Goal: Task Accomplishment & Management: Complete application form

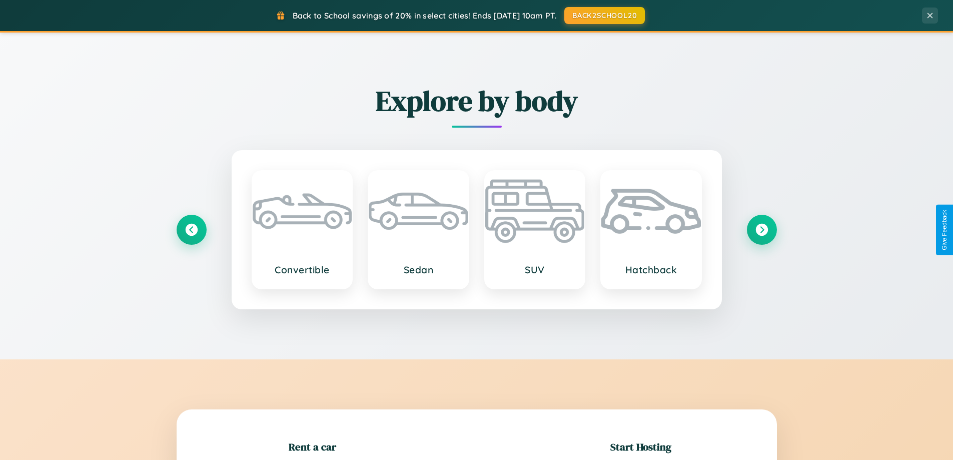
scroll to position [216, 0]
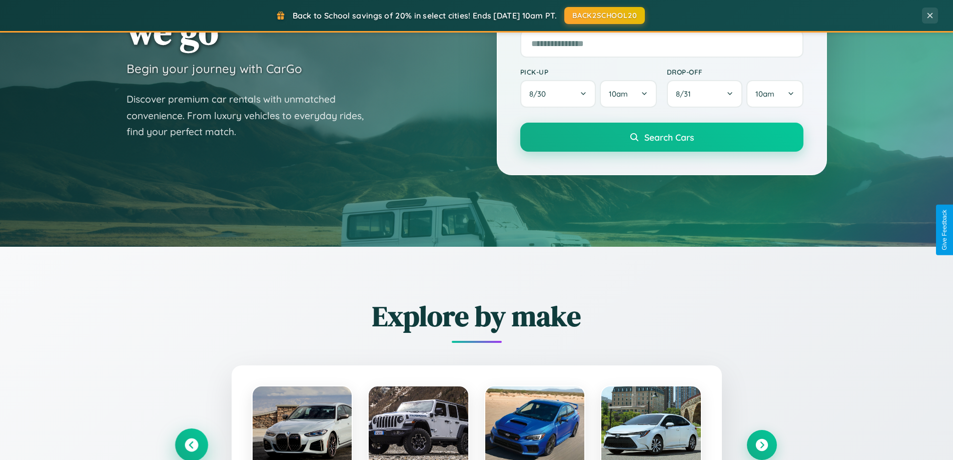
click at [191, 445] on icon at bounding box center [192, 445] width 14 height 14
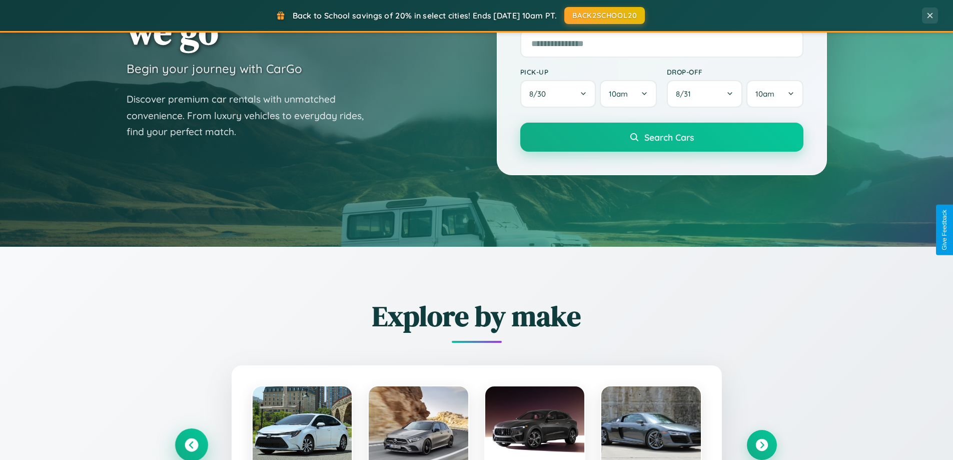
scroll to position [1926, 0]
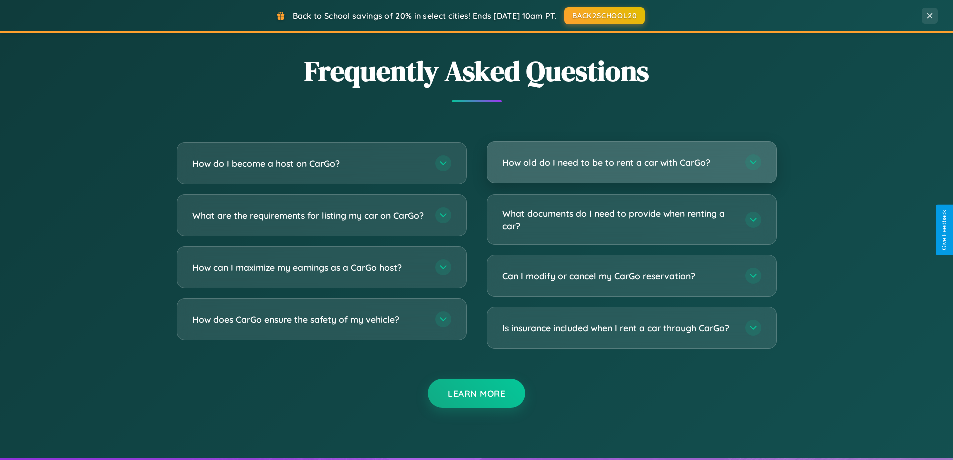
click at [632, 162] on h3 "How old do I need to be to rent a car with CarGo?" at bounding box center [618, 162] width 233 height 13
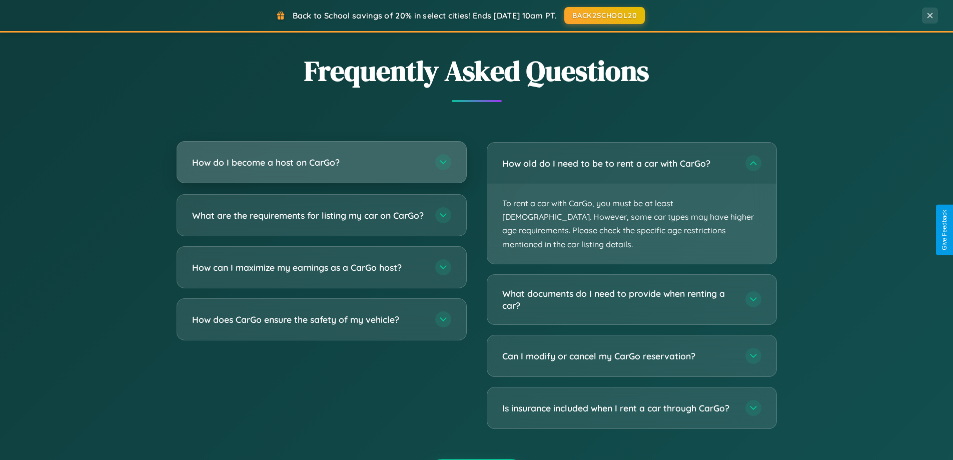
click at [321, 163] on h3 "How do I become a host on CarGo?" at bounding box center [308, 162] width 233 height 13
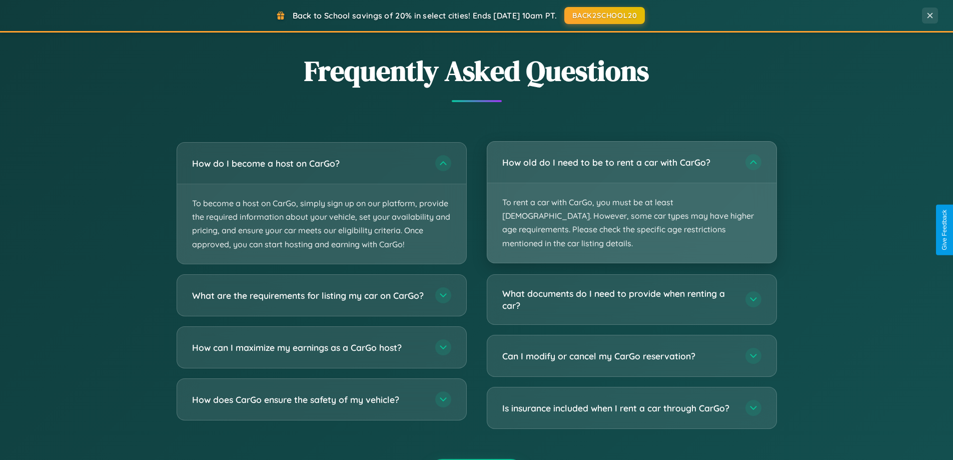
click at [632, 196] on p "To rent a car with CarGo, you must be at least [DEMOGRAPHIC_DATA]. However, som…" at bounding box center [631, 223] width 289 height 80
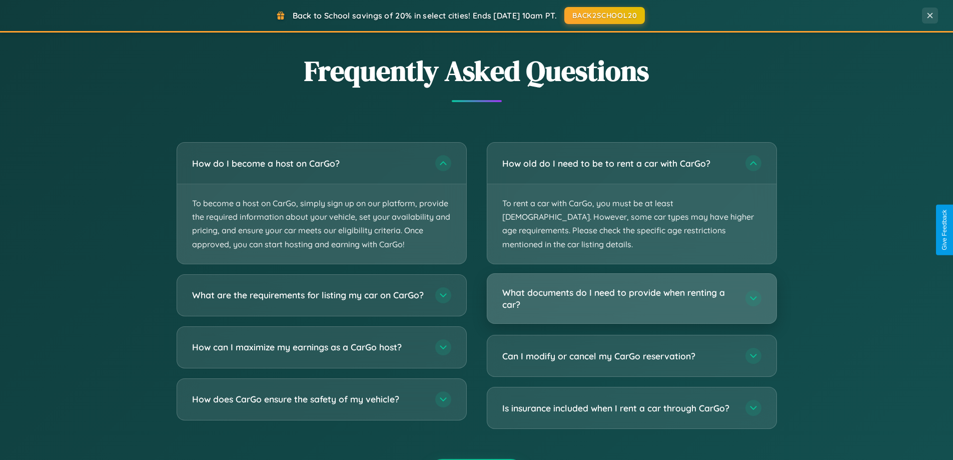
click at [632, 286] on h3 "What documents do I need to provide when renting a car?" at bounding box center [618, 298] width 233 height 25
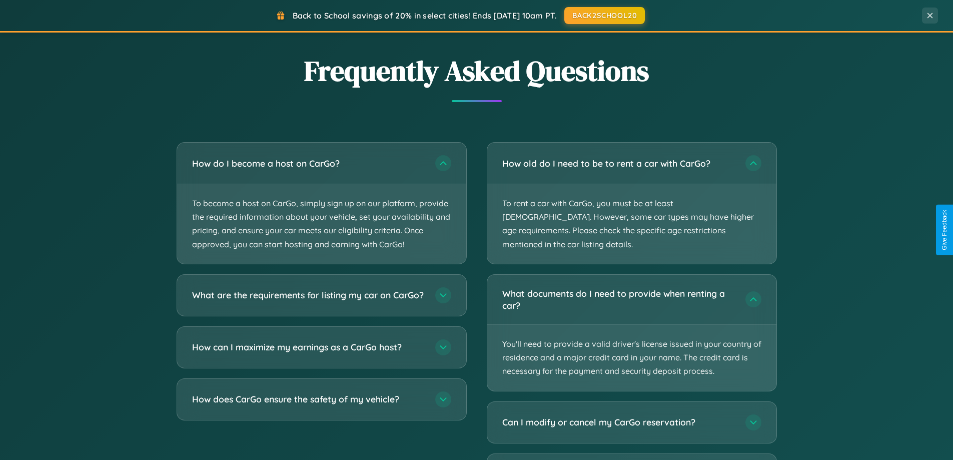
scroll to position [0, 0]
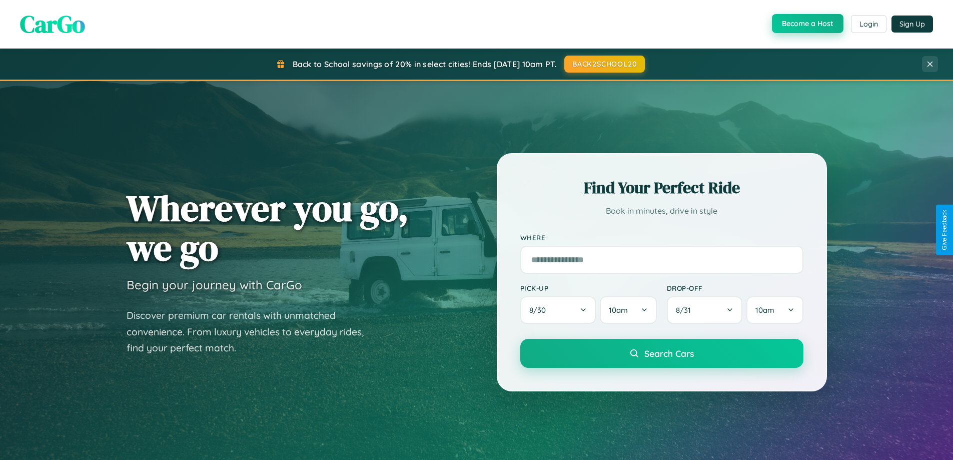
click at [807, 24] on button "Become a Host" at bounding box center [808, 23] width 72 height 19
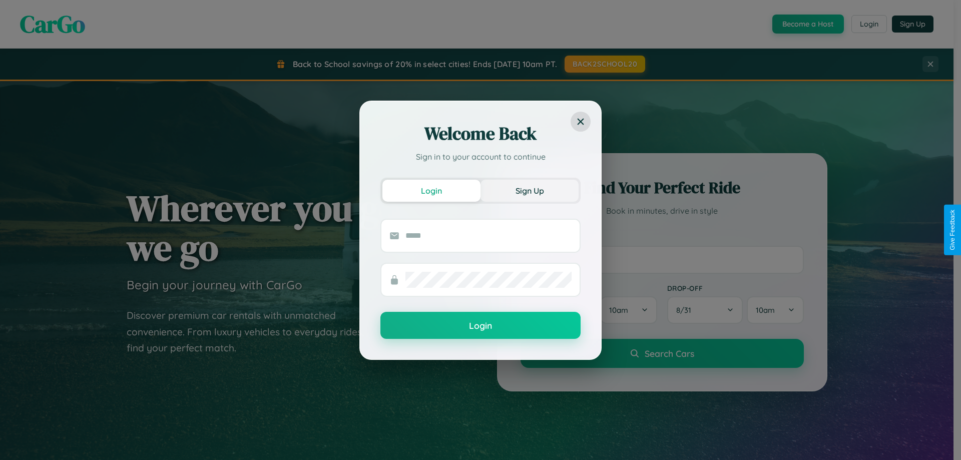
click at [530, 190] on button "Sign Up" at bounding box center [529, 191] width 98 height 22
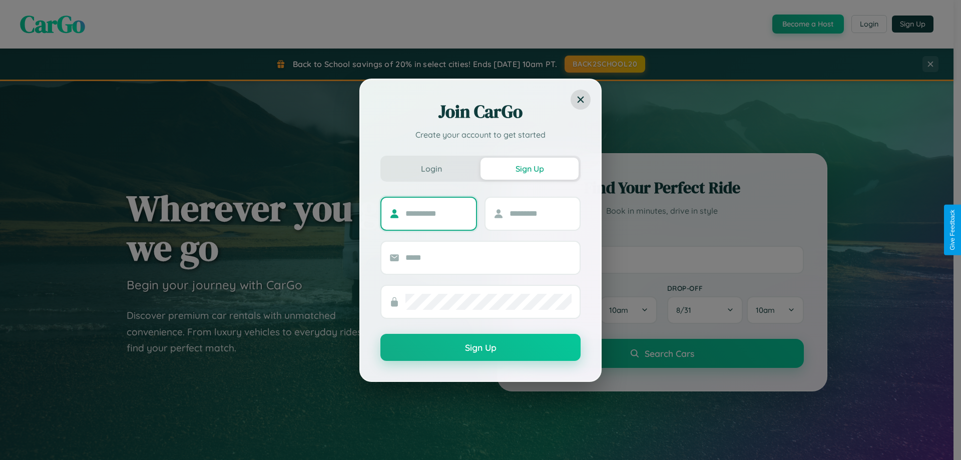
click at [436, 213] on input "text" at bounding box center [436, 214] width 63 height 16
type input "******"
click at [540, 213] on input "text" at bounding box center [541, 214] width 63 height 16
type input "*****"
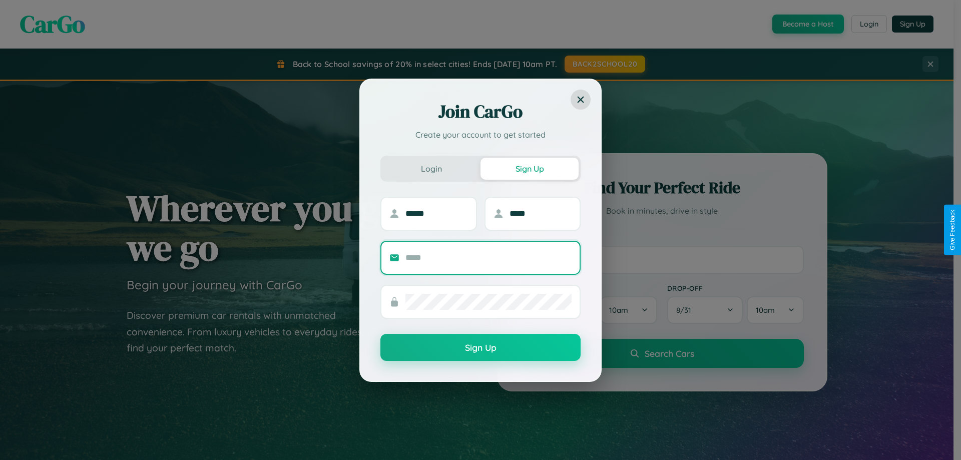
click at [488, 257] on input "text" at bounding box center [488, 258] width 166 height 16
type input "**********"
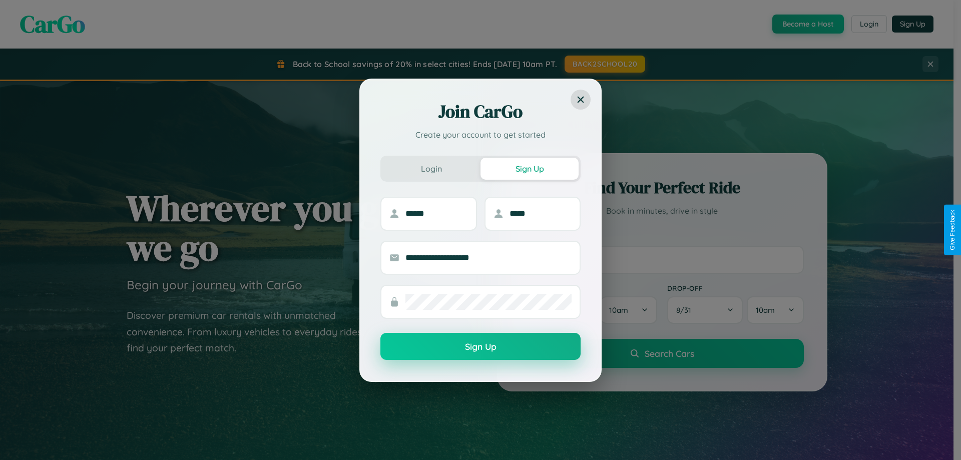
click at [480, 346] on button "Sign Up" at bounding box center [480, 346] width 200 height 27
